Goal: Use online tool/utility

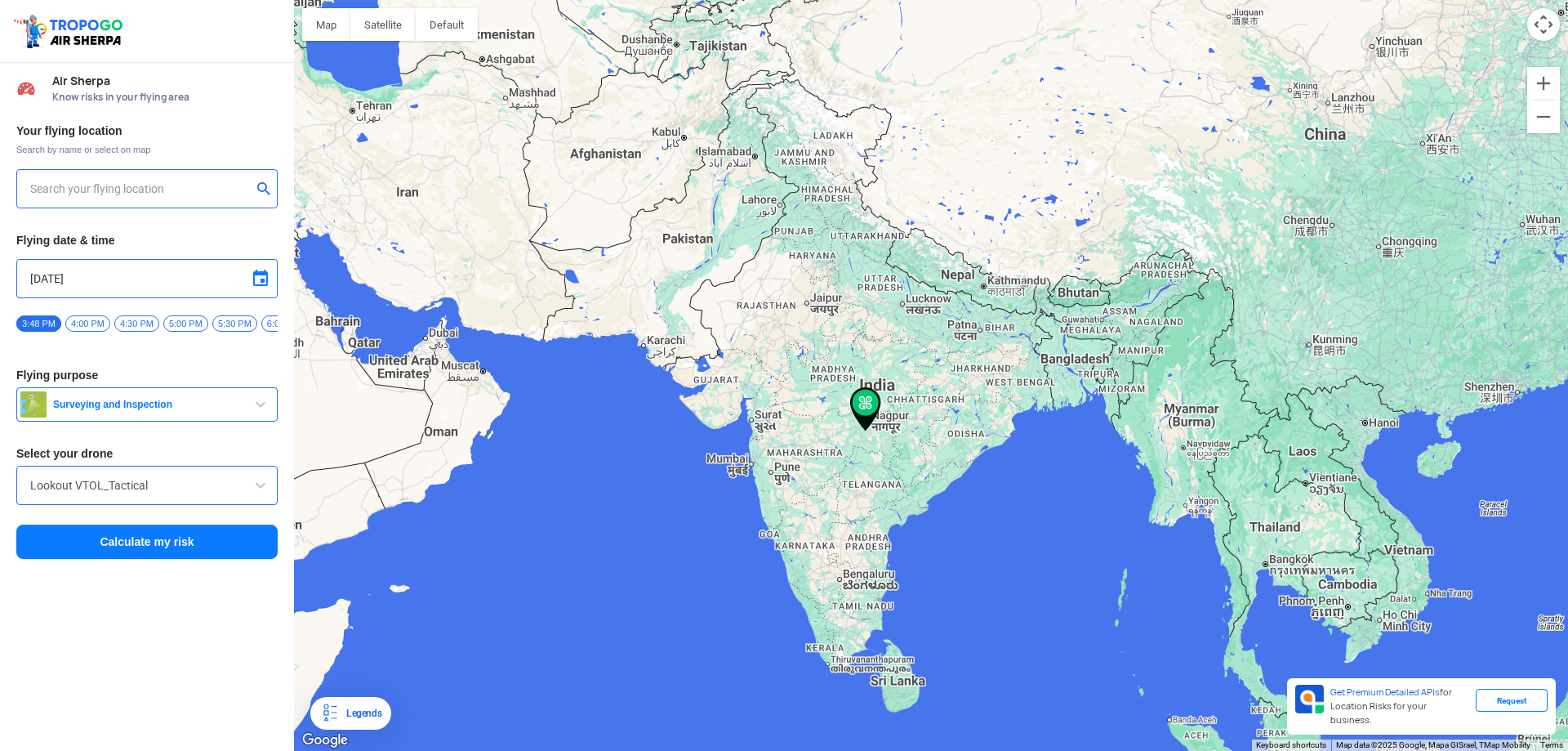
type input "[STREET_ADDRESS]"
click at [260, 189] on img at bounding box center [264, 187] width 16 height 16
click at [144, 192] on input "text" at bounding box center [141, 189] width 222 height 19
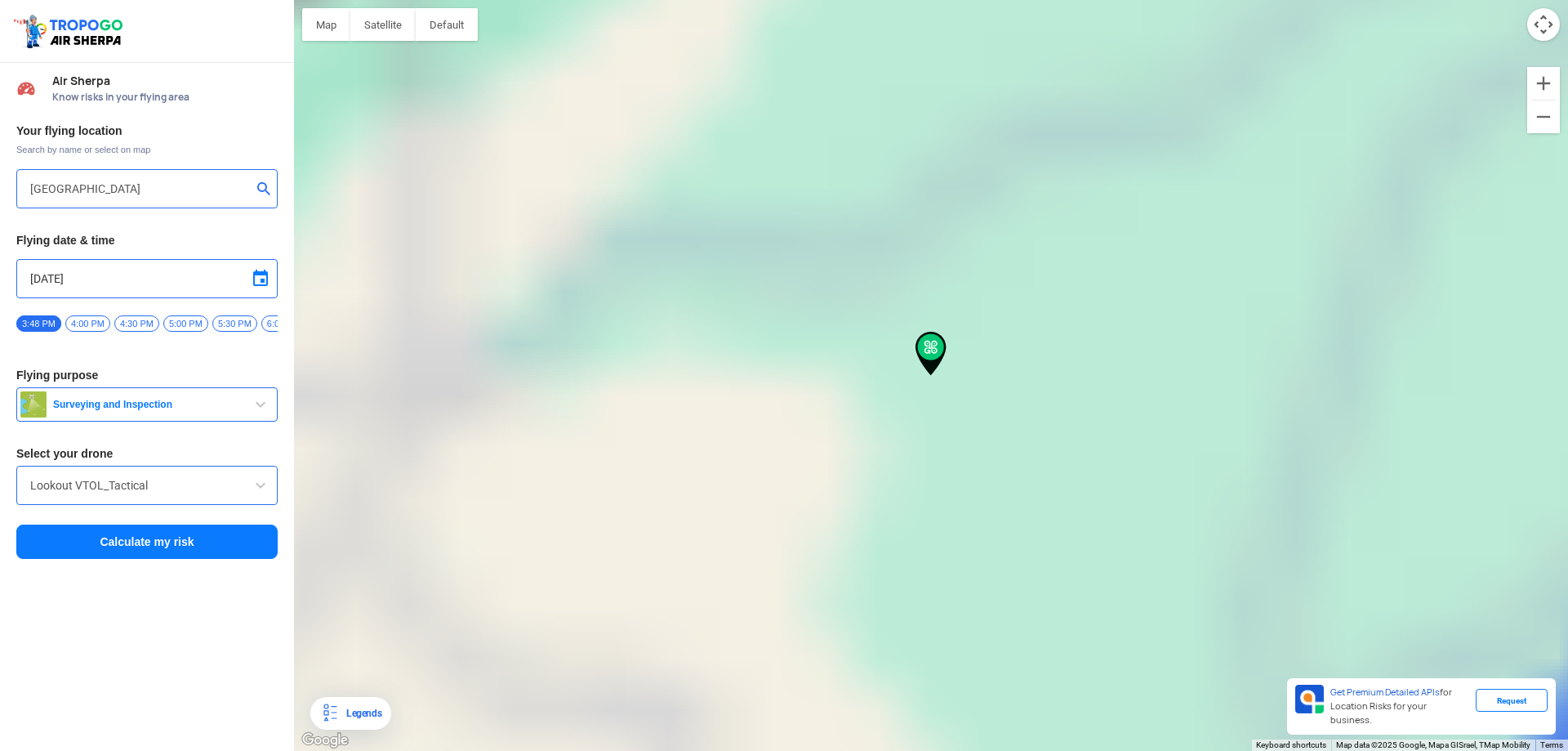
type input "1, [GEOGRAPHIC_DATA], [GEOGRAPHIC_DATA] 500000, [GEOGRAPHIC_DATA]"
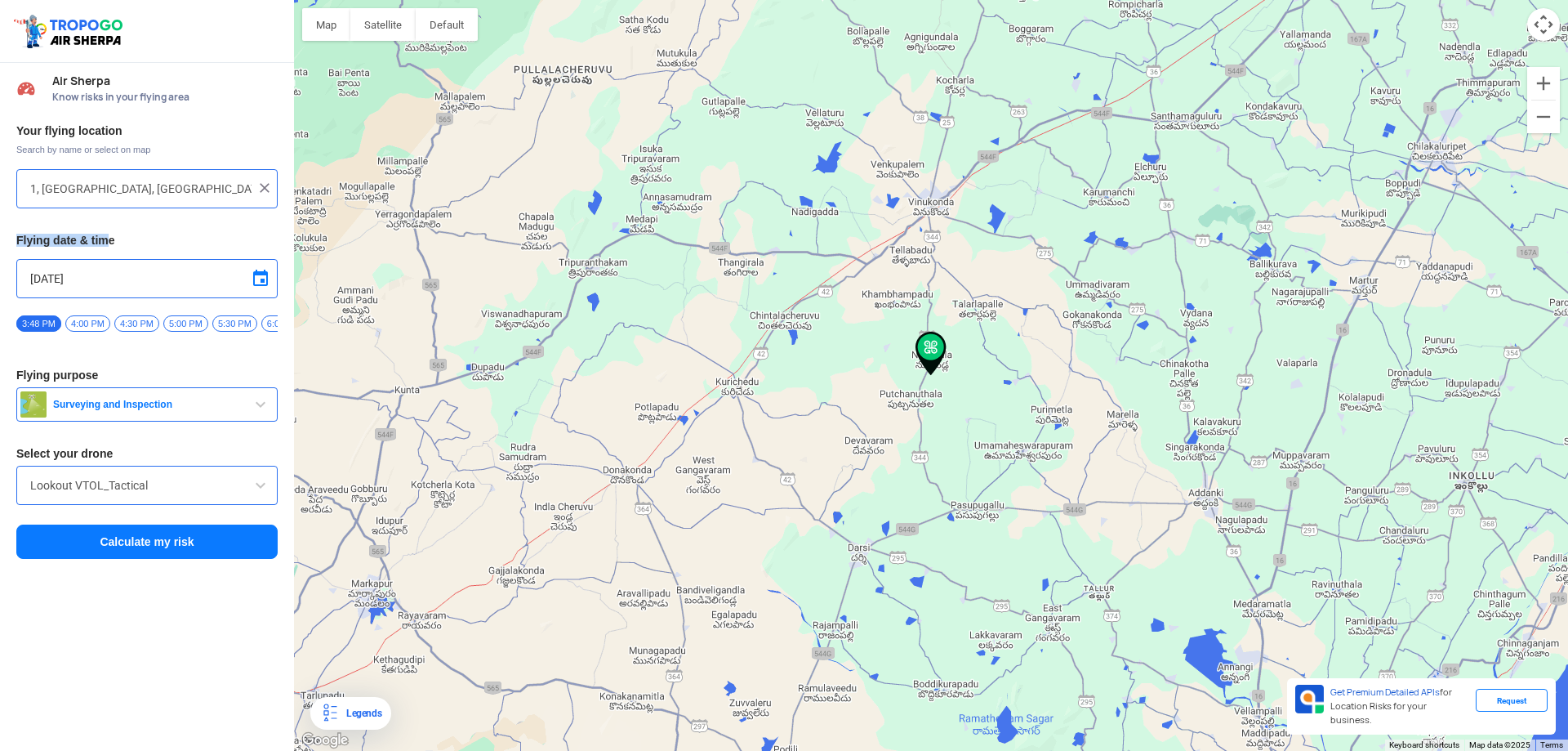
drag, startPoint x: 111, startPoint y: 238, endPoint x: 39, endPoint y: 233, distance: 72.2
click at [5, 232] on div "Your flying location Search by name or select on map 1, [GEOGRAPHIC_DATA], [GEO…" at bounding box center [147, 342] width 294 height 453
click at [123, 242] on h3 "Flying date & time" at bounding box center [146, 240] width 261 height 12
drag, startPoint x: 117, startPoint y: 238, endPoint x: 14, endPoint y: 235, distance: 103.0
click at [14, 235] on div "Your flying location Search by name or select on map 1, [GEOGRAPHIC_DATA], [GEO…" at bounding box center [147, 342] width 294 height 453
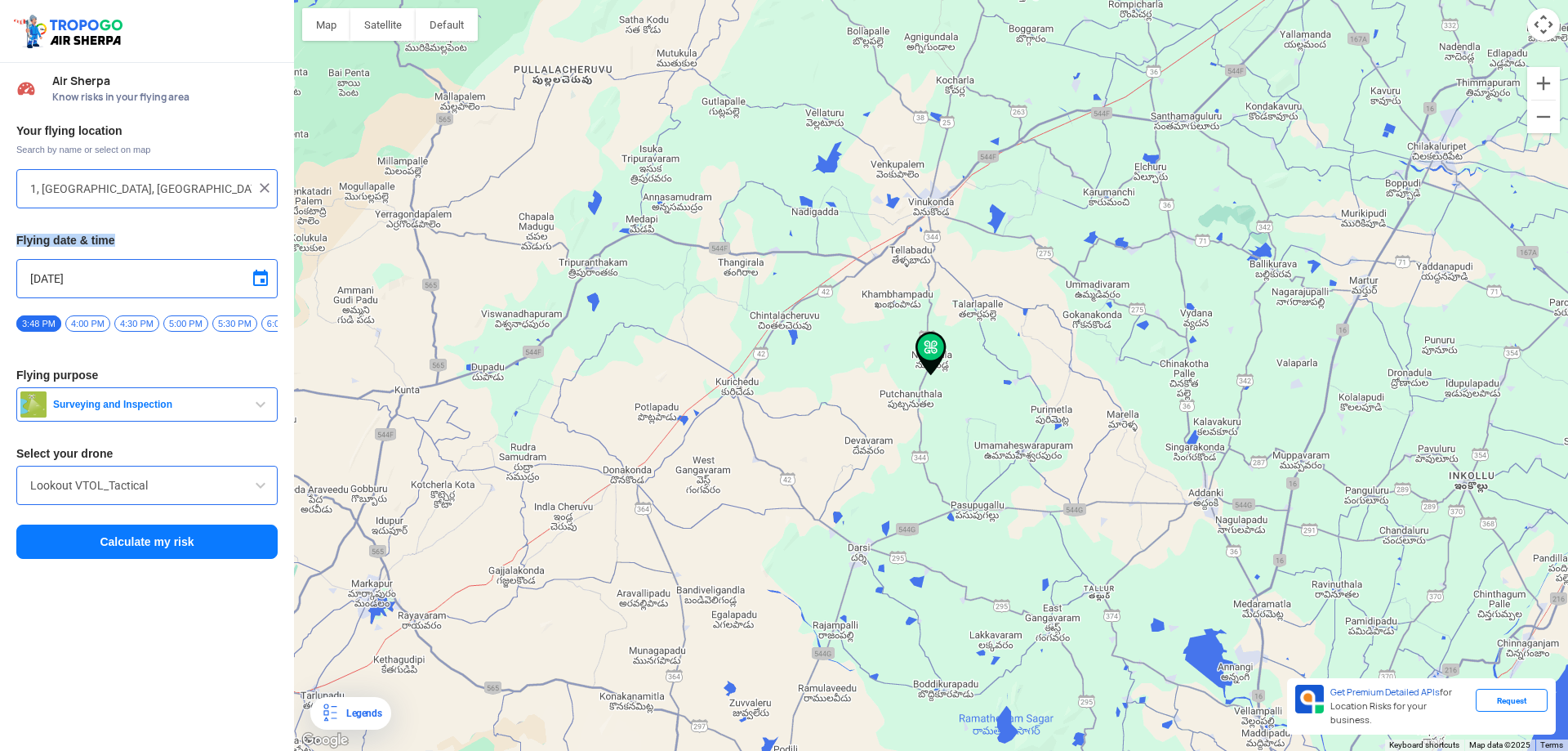
click at [129, 238] on h3 "Flying date & time" at bounding box center [146, 240] width 261 height 12
